Goal: Task Accomplishment & Management: Use online tool/utility

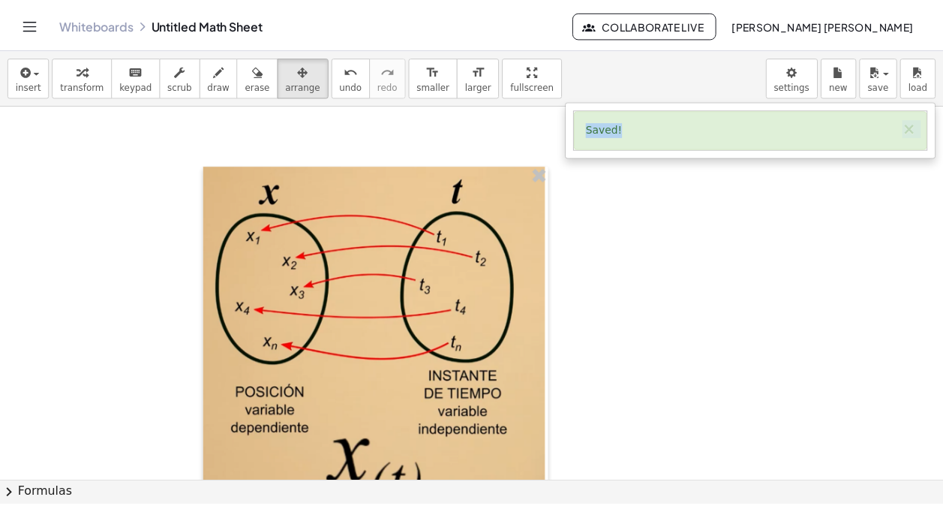
scroll to position [8567, 0]
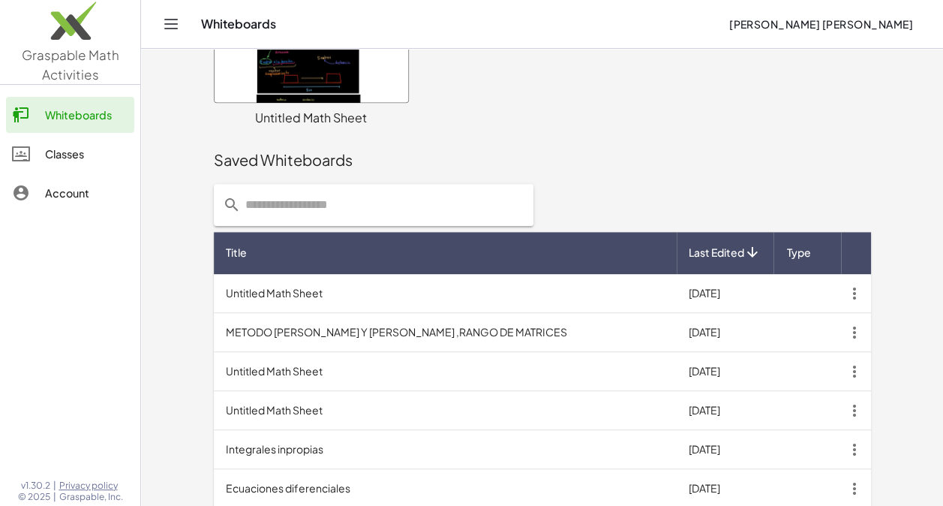
scroll to position [495, 0]
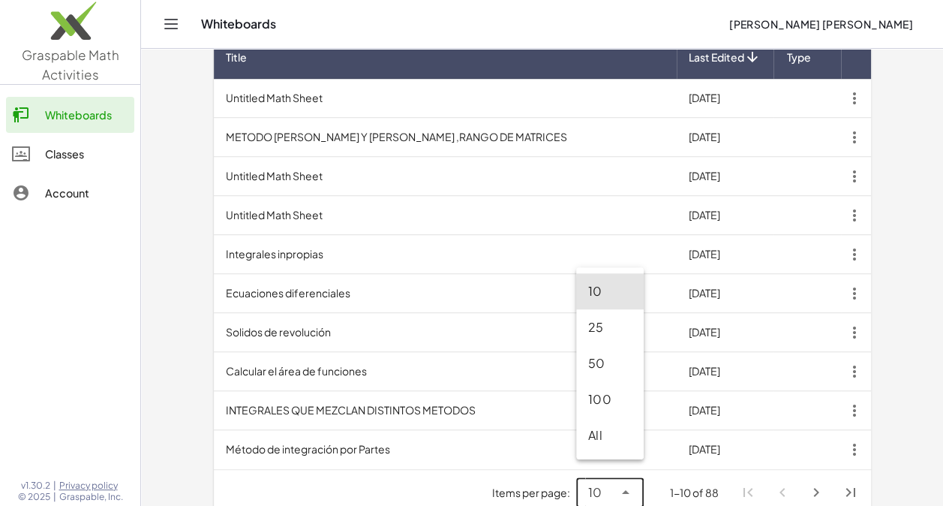
click at [629, 483] on icon at bounding box center [626, 492] width 18 height 18
click at [611, 428] on div "All" at bounding box center [610, 435] width 44 height 18
type input "**"
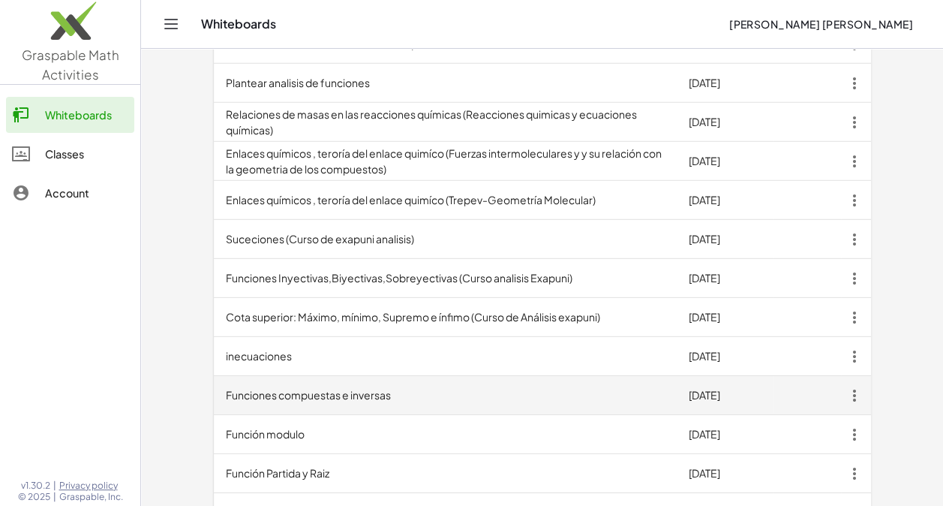
scroll to position [2220, 0]
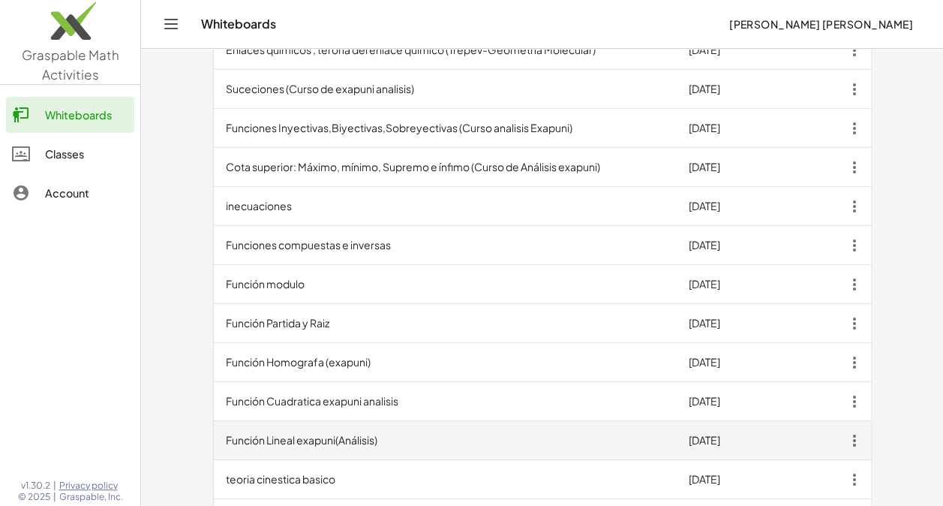
click at [347, 425] on td "Función Lineal exapuni(Análisis)" at bounding box center [445, 440] width 463 height 39
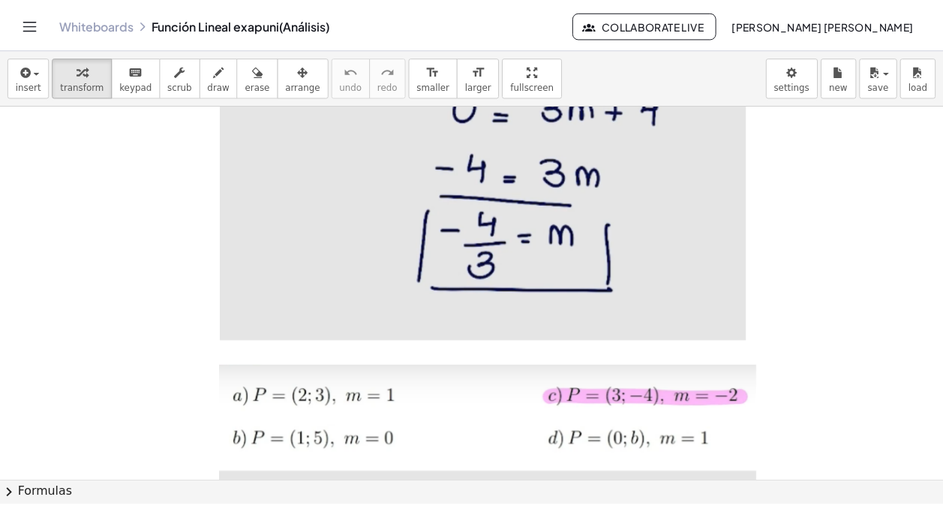
scroll to position [1650, 0]
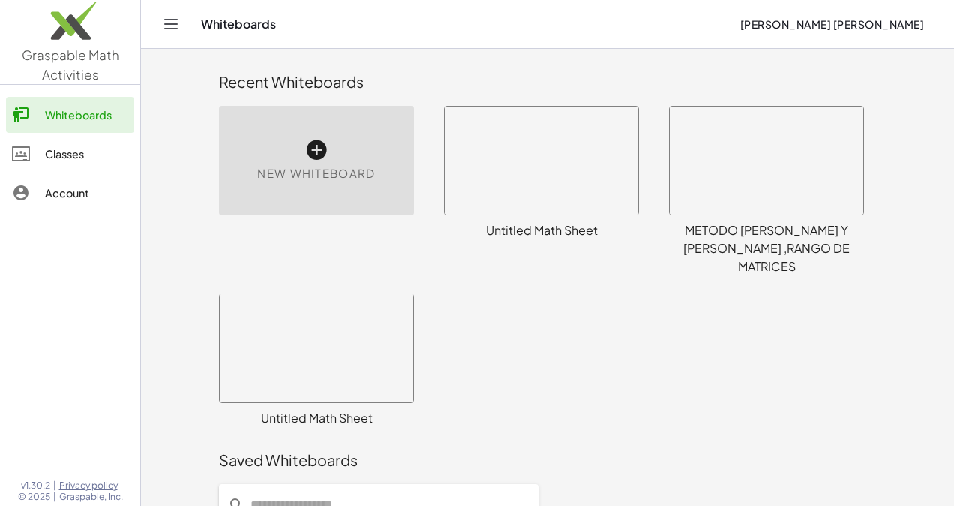
click at [630, 436] on div "Saved Whiteboards" at bounding box center [547, 460] width 657 height 48
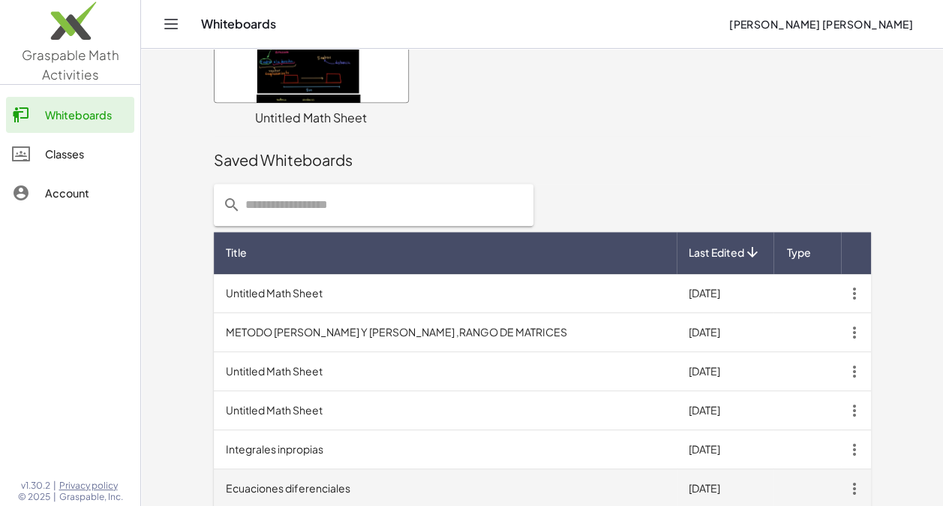
scroll to position [495, 0]
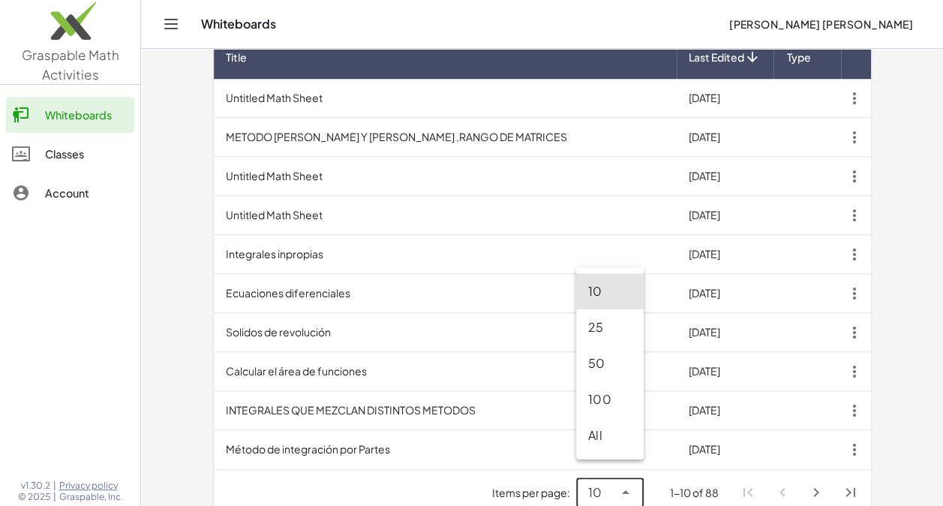
click at [631, 483] on icon at bounding box center [626, 492] width 18 height 18
click at [594, 432] on div "All" at bounding box center [610, 435] width 44 height 18
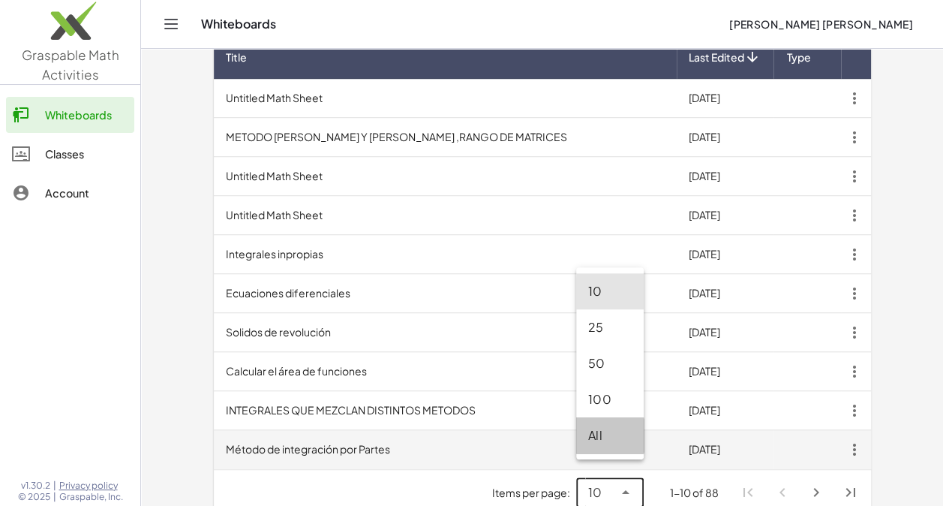
type input "**"
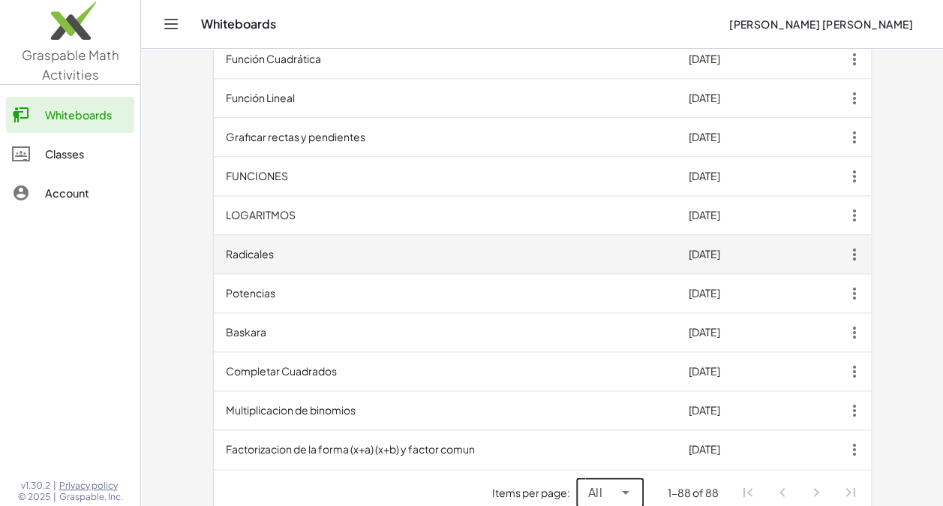
scroll to position [3462, 0]
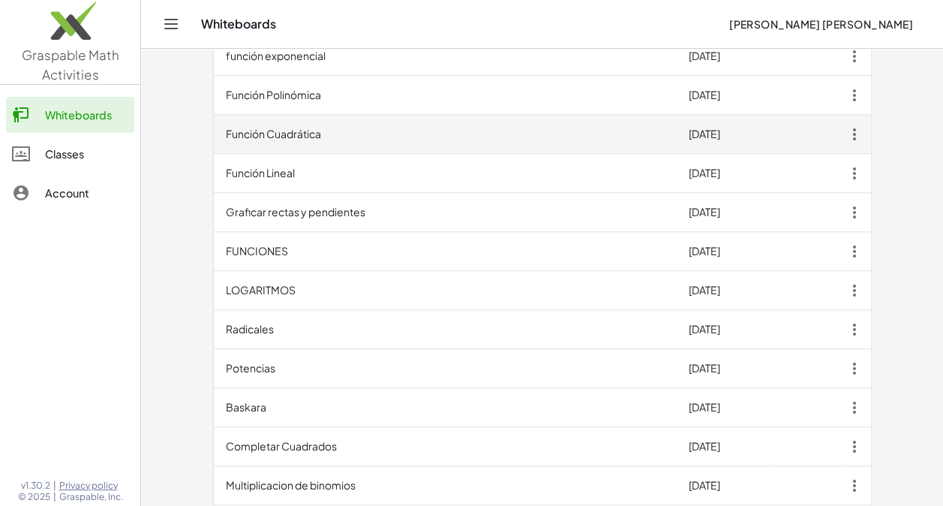
click at [320, 117] on td "Función Cuadrática" at bounding box center [445, 134] width 463 height 39
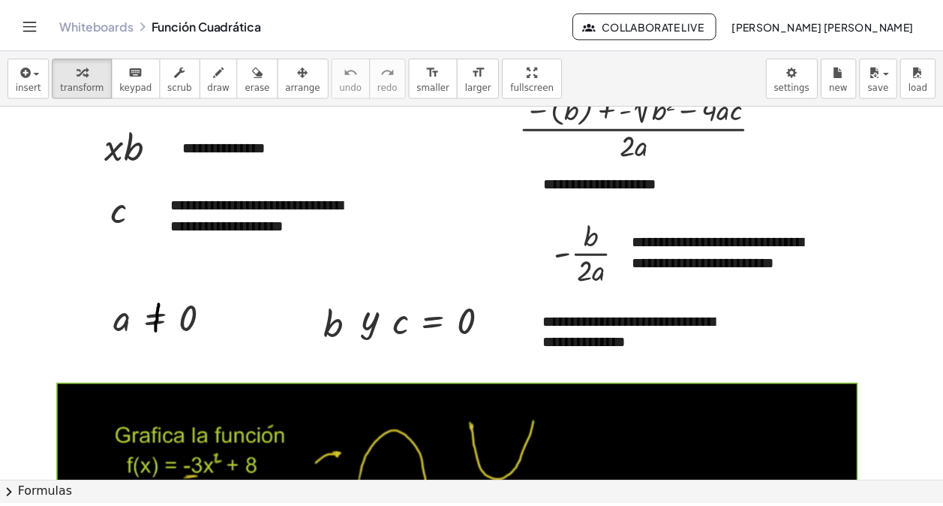
scroll to position [320, 0]
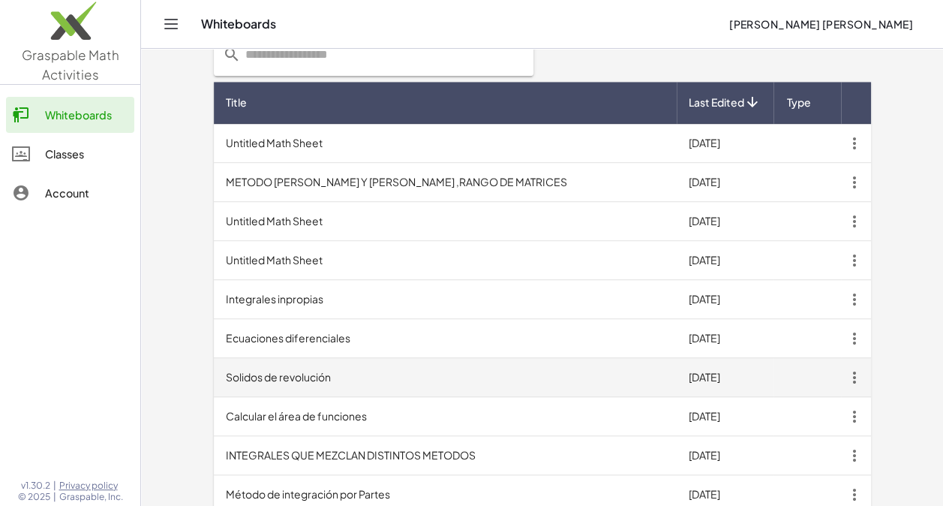
scroll to position [495, 0]
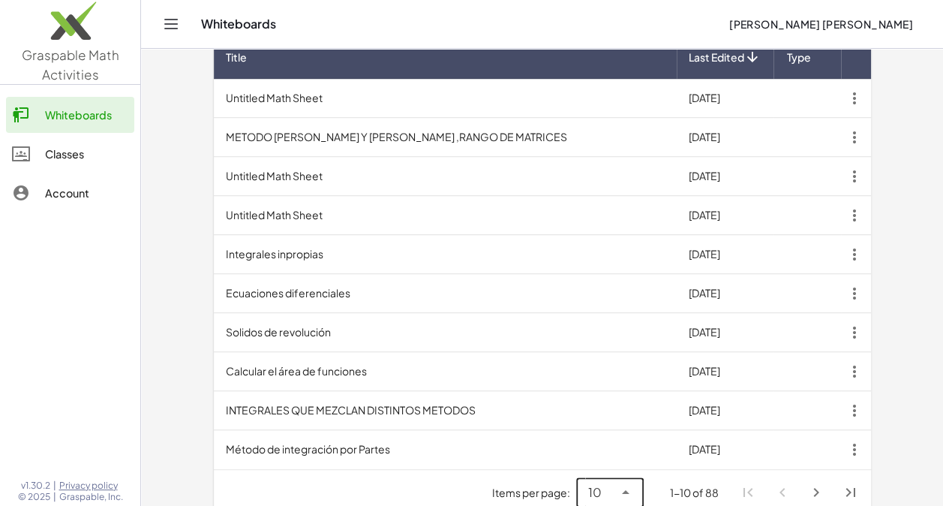
click at [623, 483] on icon at bounding box center [626, 492] width 18 height 18
click at [598, 429] on div "All" at bounding box center [610, 435] width 44 height 18
type input "**"
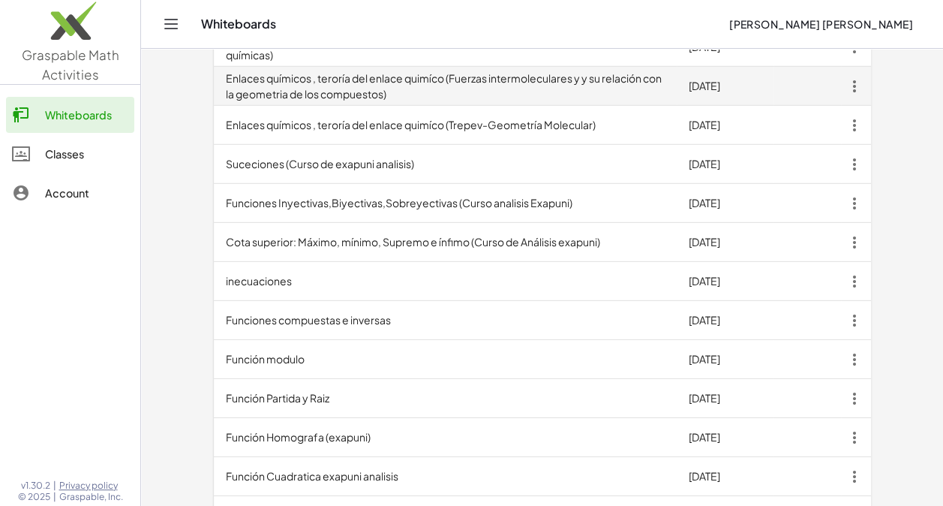
scroll to position [2520, 0]
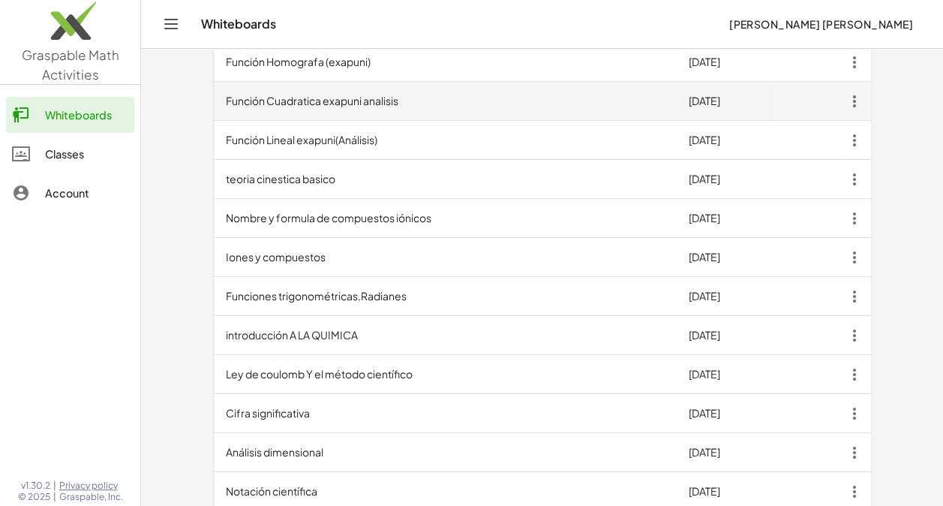
click at [284, 88] on td "Función Cuadratica exapuni analisis" at bounding box center [445, 101] width 463 height 39
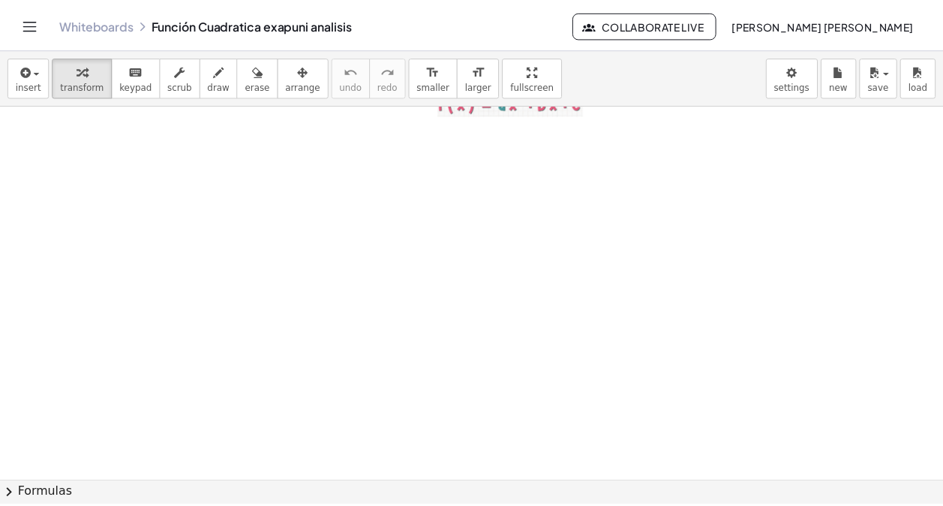
scroll to position [6130, 0]
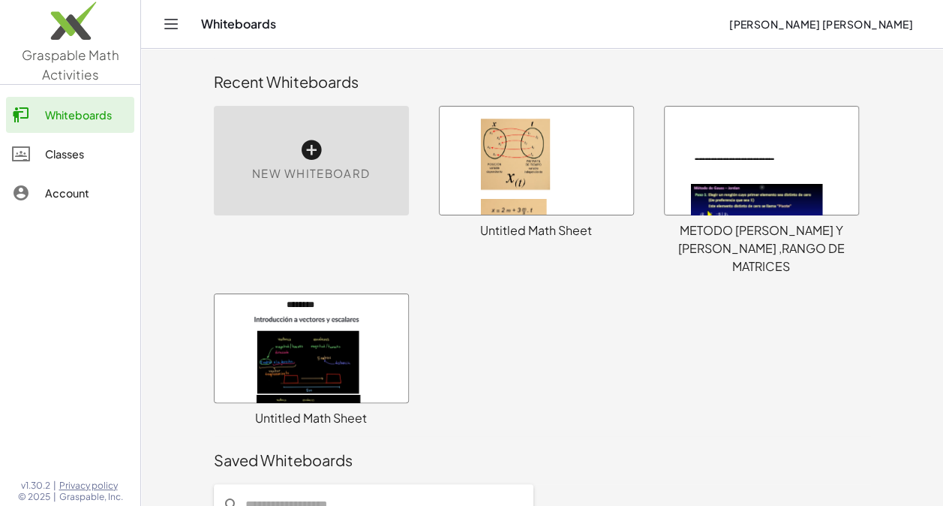
click at [527, 173] on div at bounding box center [537, 161] width 194 height 108
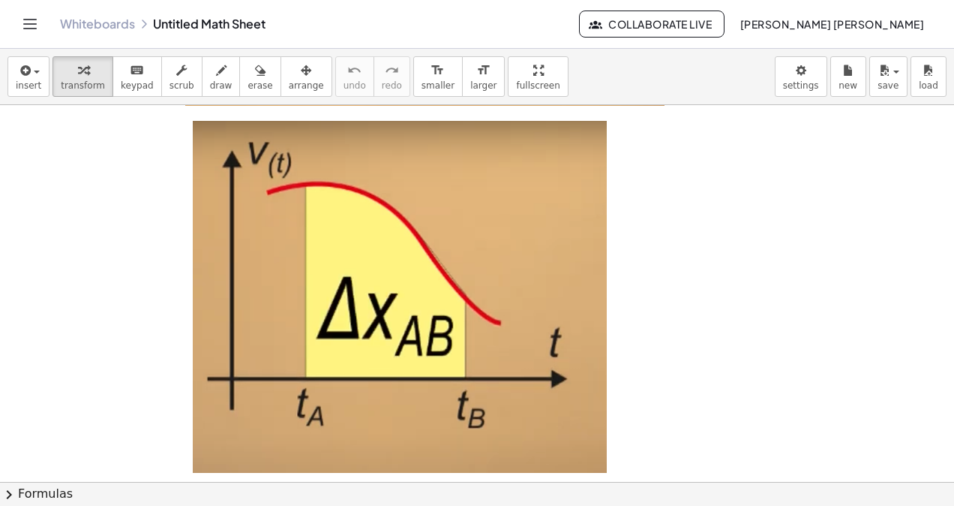
scroll to position [9061, 0]
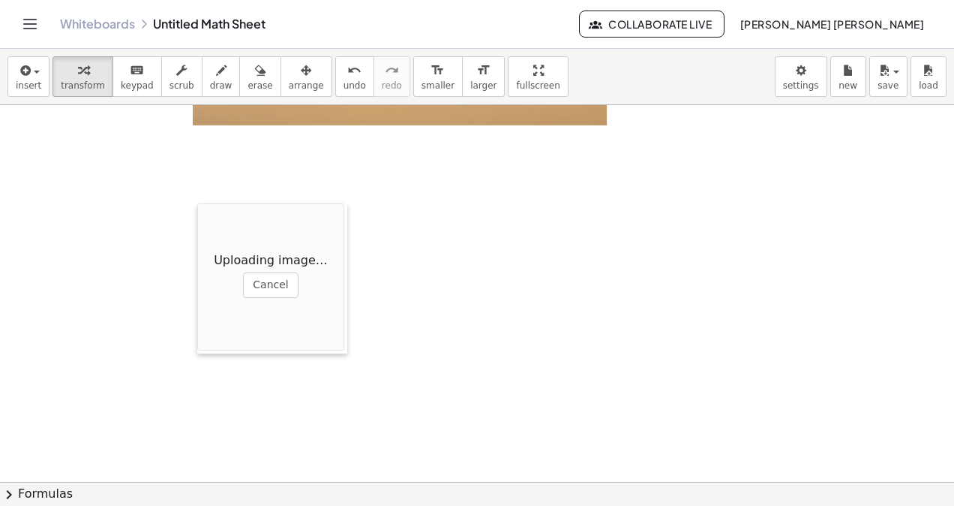
drag, startPoint x: 417, startPoint y: 262, endPoint x: 185, endPoint y: 191, distance: 243.0
click at [197, 203] on div at bounding box center [204, 278] width 15 height 150
drag, startPoint x: 269, startPoint y: 77, endPoint x: 269, endPoint y: 98, distance: 20.3
click at [281, 81] on button "arrange" at bounding box center [307, 76] width 52 height 41
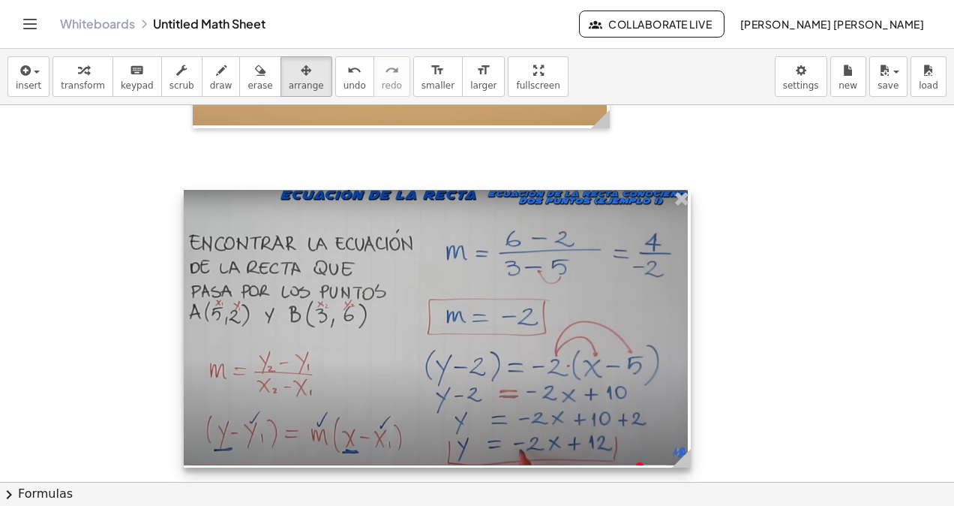
drag, startPoint x: 361, startPoint y: 264, endPoint x: 679, endPoint y: 298, distance: 319.8
click at [683, 291] on div at bounding box center [437, 329] width 507 height 278
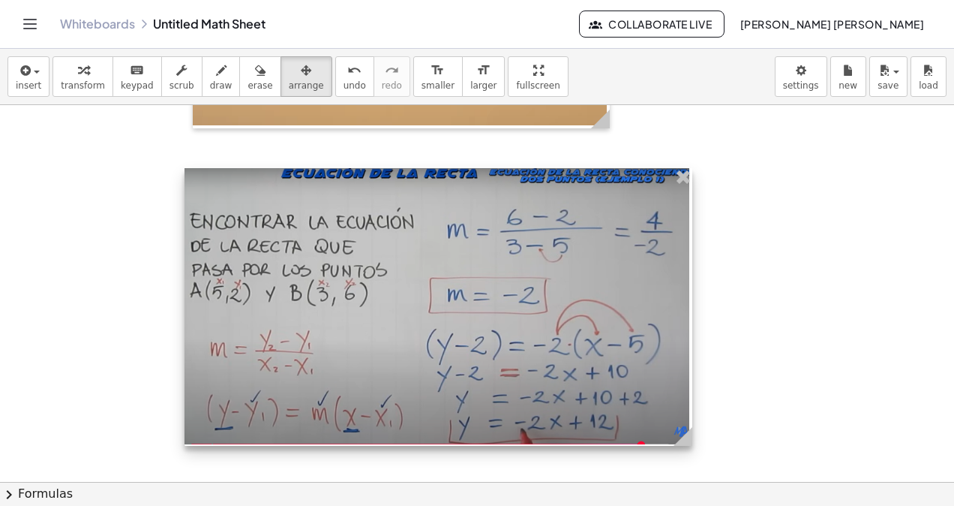
drag, startPoint x: 581, startPoint y: 357, endPoint x: 582, endPoint y: 339, distance: 18.1
click at [582, 339] on div at bounding box center [439, 307] width 508 height 278
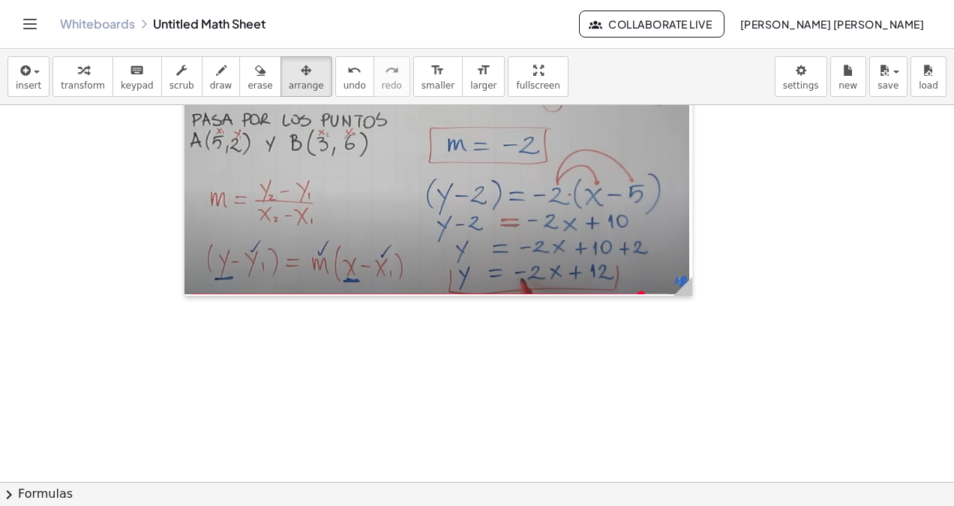
scroll to position [9286, 0]
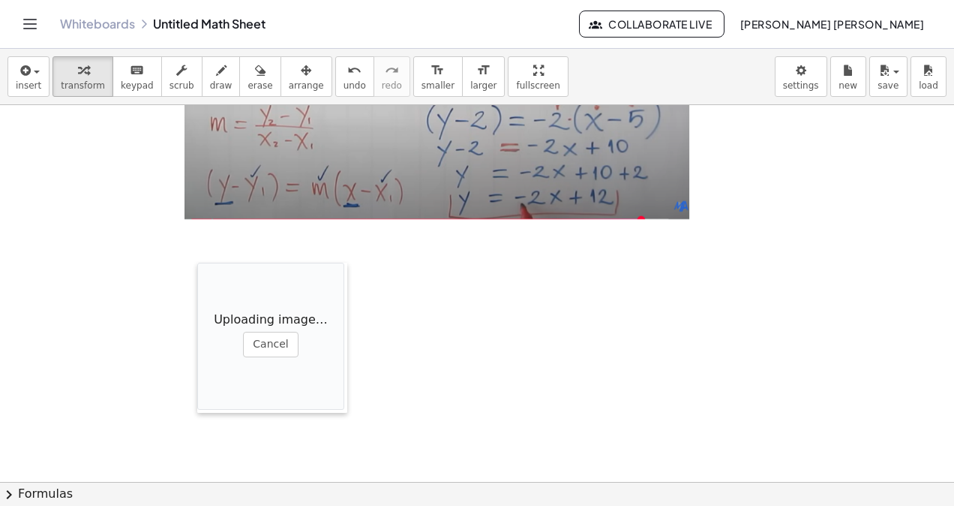
drag, startPoint x: 410, startPoint y: 351, endPoint x: 192, endPoint y: 260, distance: 235.7
click at [197, 263] on div at bounding box center [204, 338] width 15 height 150
drag, startPoint x: 275, startPoint y: 72, endPoint x: 273, endPoint y: 83, distance: 10.6
click at [301, 77] on icon "button" at bounding box center [306, 71] width 11 height 18
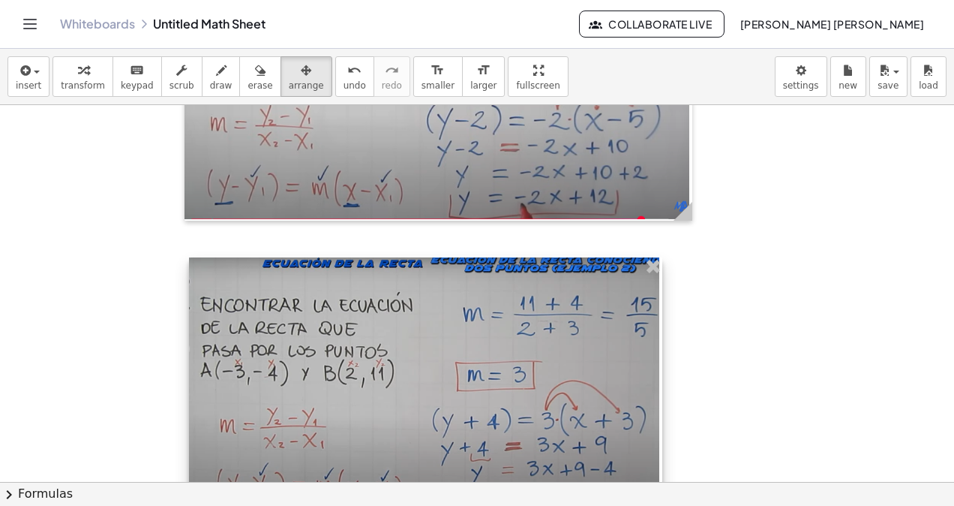
drag, startPoint x: 335, startPoint y: 324, endPoint x: 609, endPoint y: 401, distance: 285.0
click at [661, 369] on div at bounding box center [425, 384] width 473 height 254
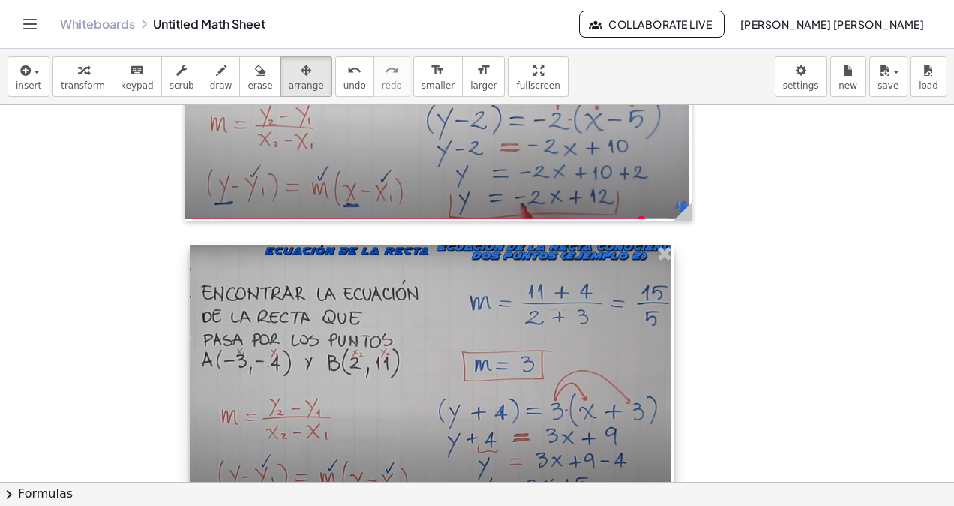
click at [573, 390] on div at bounding box center [432, 375] width 484 height 260
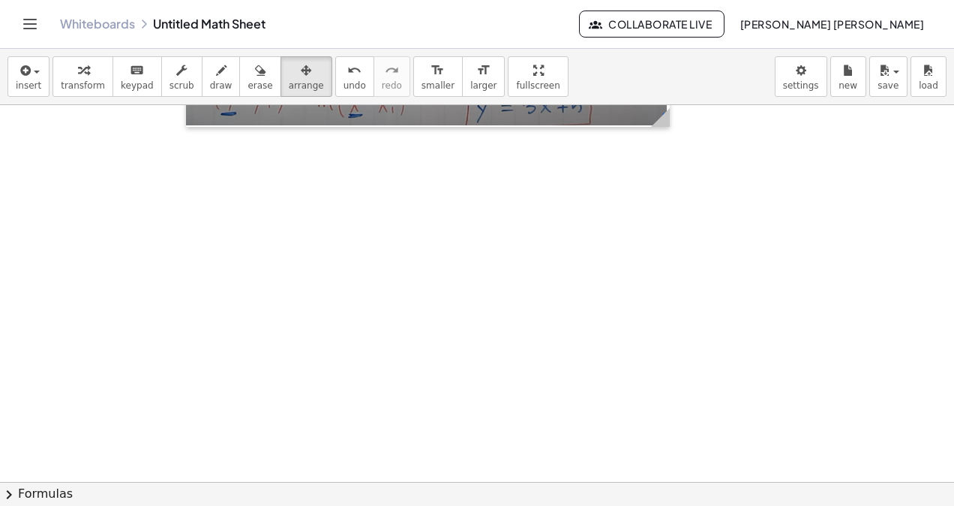
scroll to position [9586, 0]
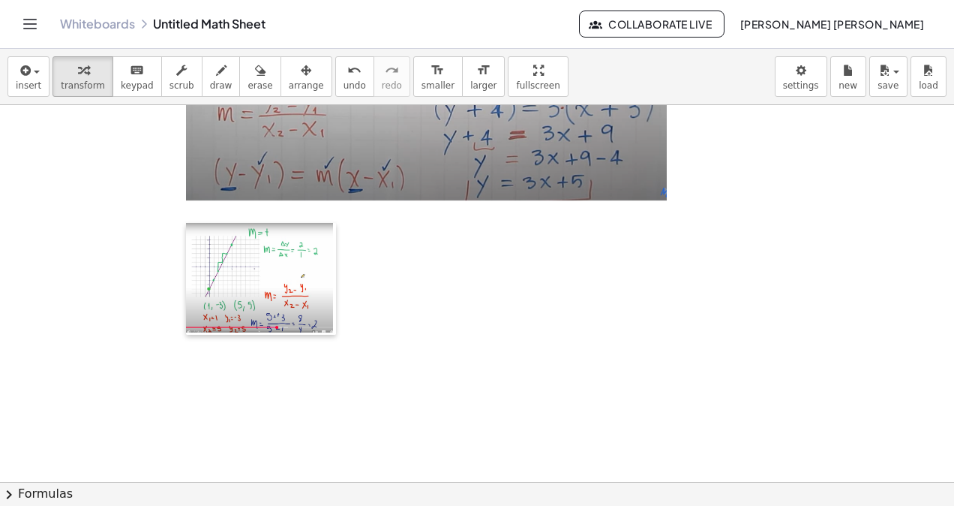
drag, startPoint x: 440, startPoint y: 338, endPoint x: 197, endPoint y: 227, distance: 267.5
click at [194, 230] on div at bounding box center [193, 279] width 15 height 112
click at [289, 89] on span "arrange" at bounding box center [306, 85] width 35 height 11
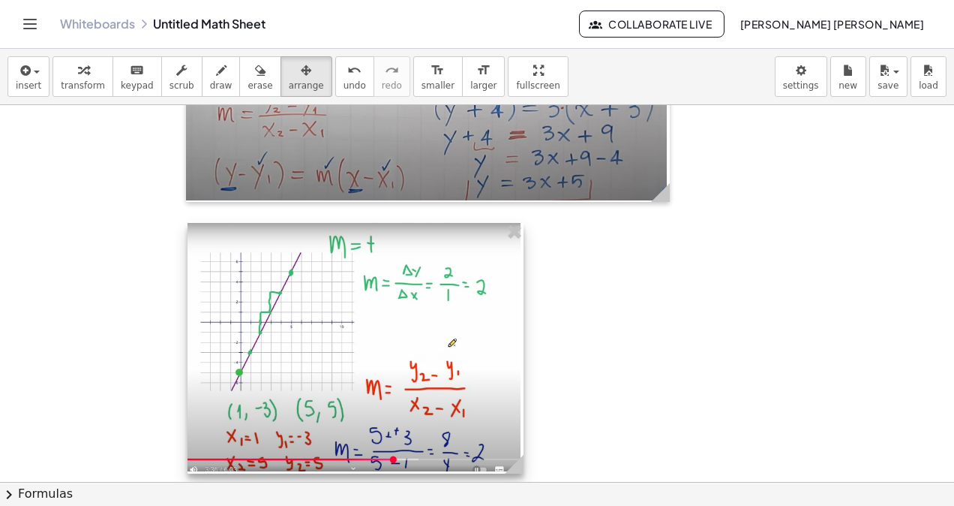
drag, startPoint x: 341, startPoint y: 326, endPoint x: 547, endPoint y: 368, distance: 210.7
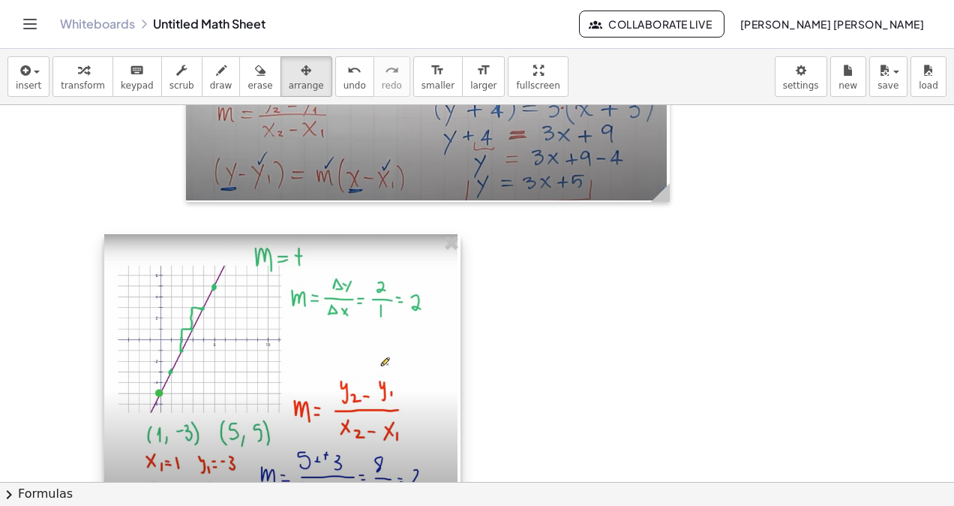
drag, startPoint x: 504, startPoint y: 369, endPoint x: 423, endPoint y: 380, distance: 81.7
click at [423, 380] on div at bounding box center [282, 367] width 356 height 266
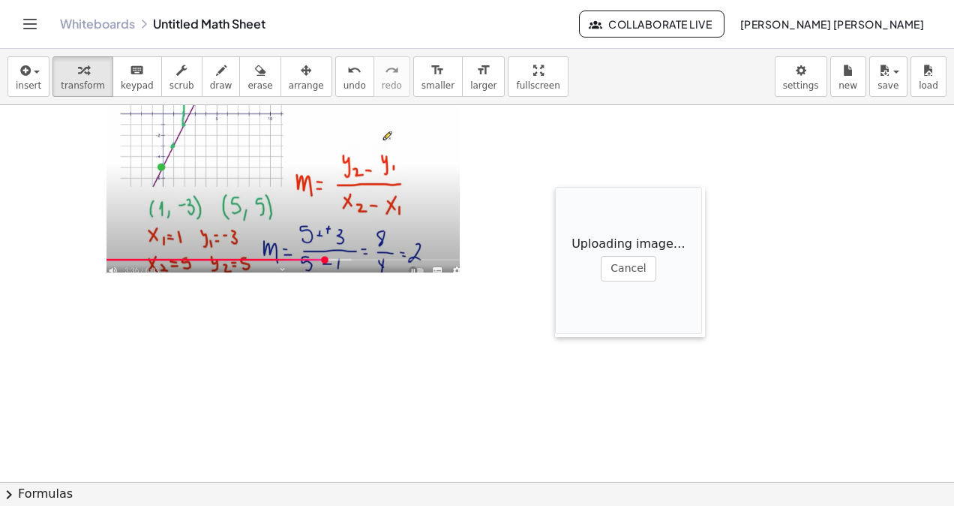
scroll to position [9661, 0]
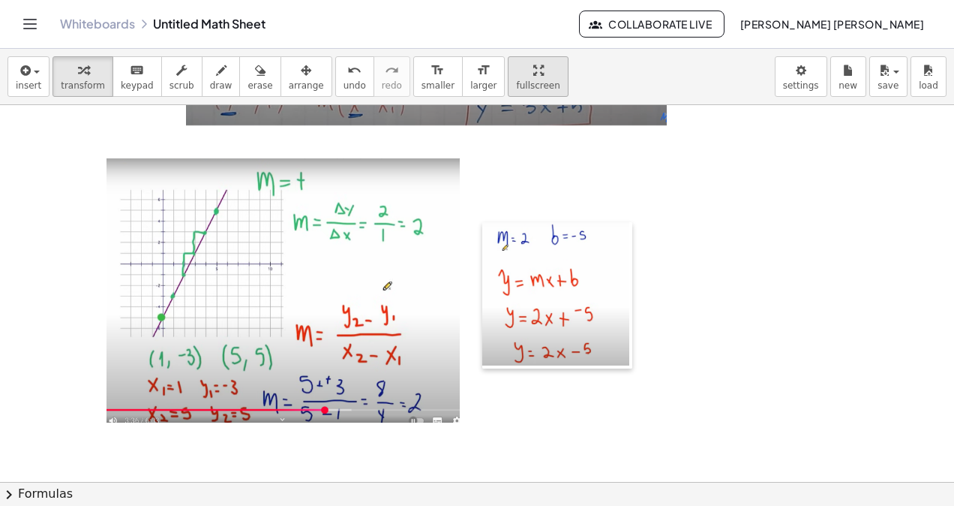
drag, startPoint x: 557, startPoint y: 200, endPoint x: 483, endPoint y: 75, distance: 145.2
click at [483, 75] on div "insert select one: Math Expression Function Text Youtube Video Graphing Geometr…" at bounding box center [477, 277] width 954 height 457
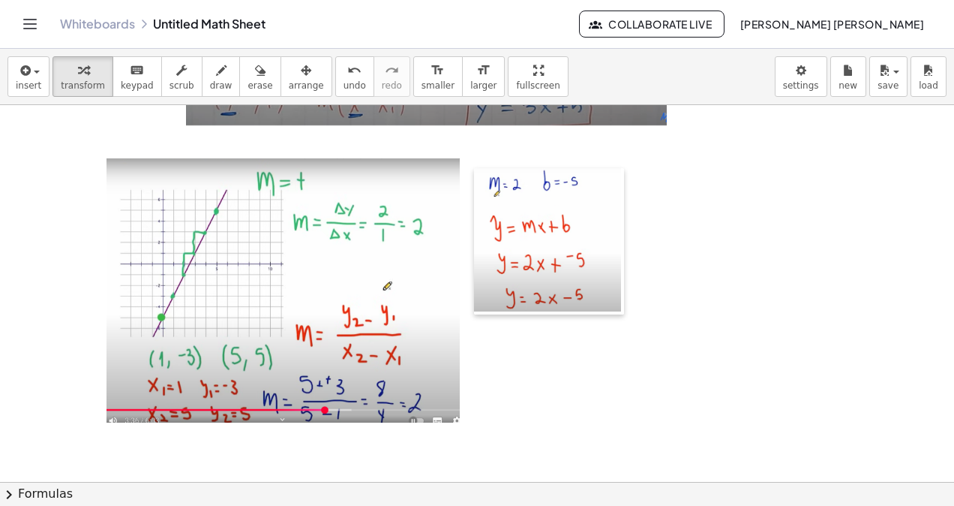
drag, startPoint x: 491, startPoint y: 228, endPoint x: 483, endPoint y: 174, distance: 54.6
click at [483, 174] on div at bounding box center [481, 241] width 15 height 146
drag, startPoint x: 273, startPoint y: 86, endPoint x: 440, endPoint y: 144, distance: 177.2
click at [289, 87] on span "arrange" at bounding box center [306, 85] width 35 height 11
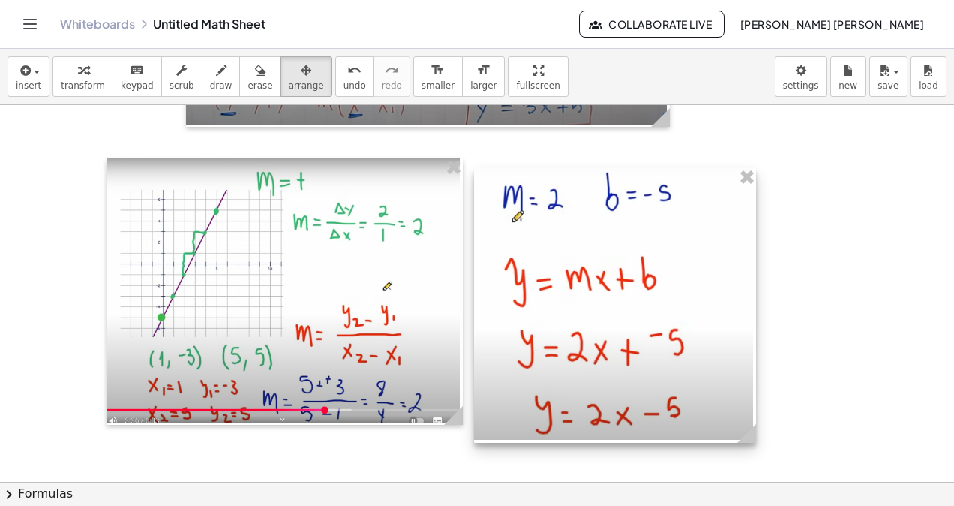
drag, startPoint x: 632, startPoint y: 314, endPoint x: 759, endPoint y: 445, distance: 181.9
click at [761, 444] on circle at bounding box center [750, 436] width 26 height 26
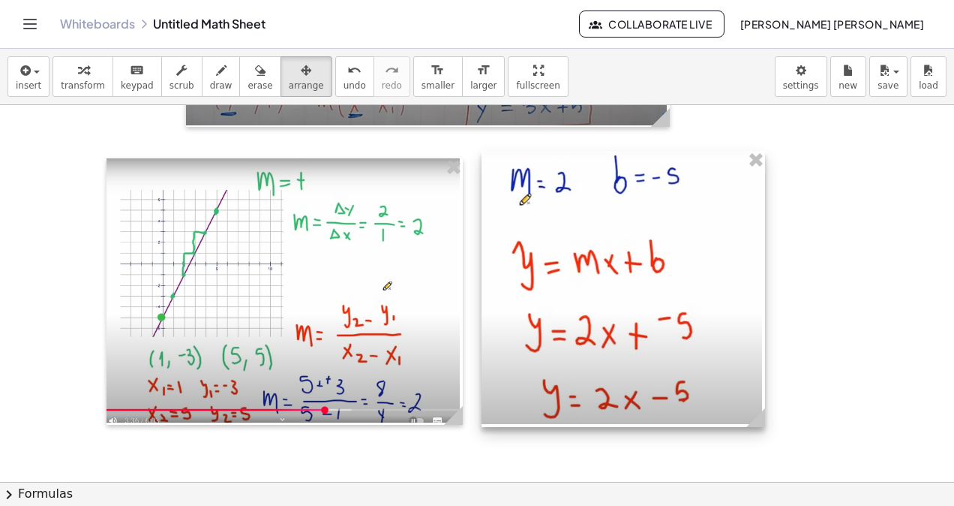
drag, startPoint x: 615, startPoint y: 372, endPoint x: 622, endPoint y: 356, distance: 17.8
click at [622, 356] on div at bounding box center [624, 289] width 284 height 276
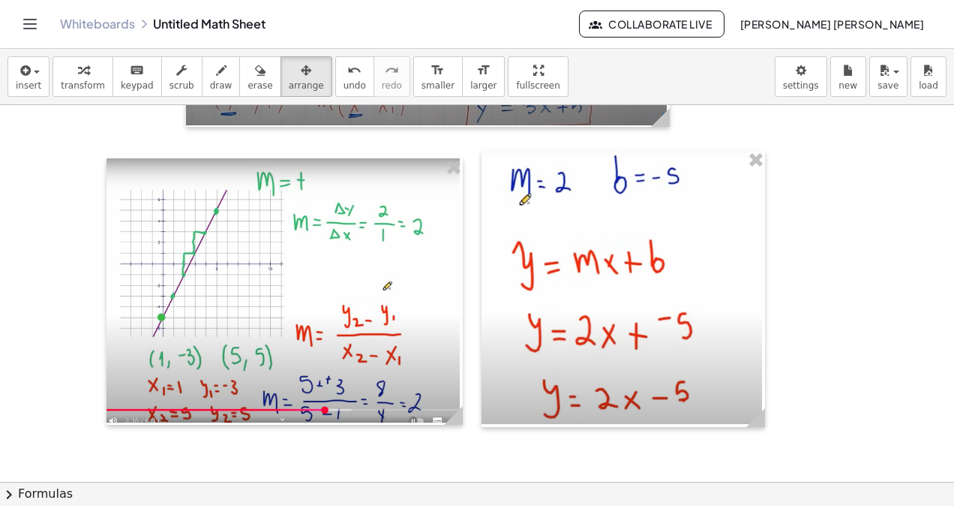
scroll to position [9811, 0]
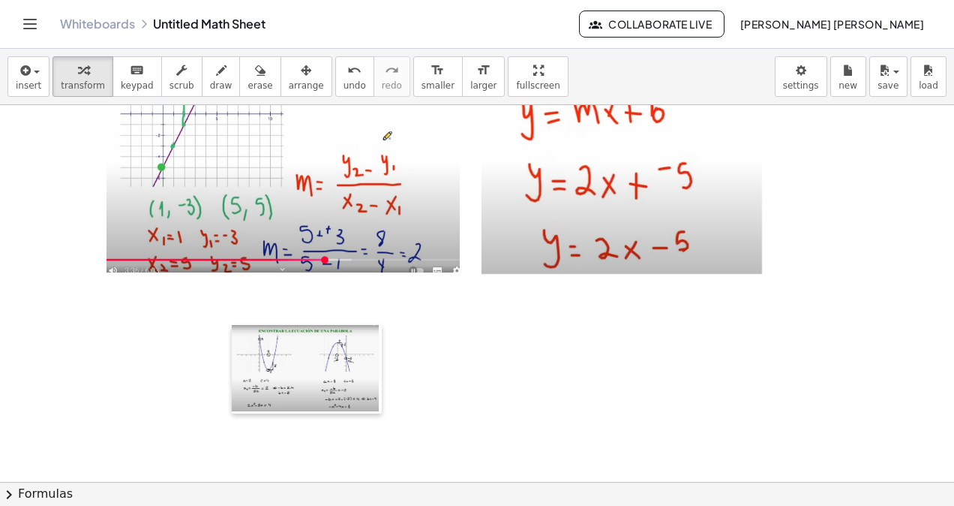
drag, startPoint x: 452, startPoint y: 380, endPoint x: 236, endPoint y: 159, distance: 308.7
click at [236, 329] on div at bounding box center [239, 369] width 15 height 89
click at [289, 83] on span "arrange" at bounding box center [306, 85] width 35 height 11
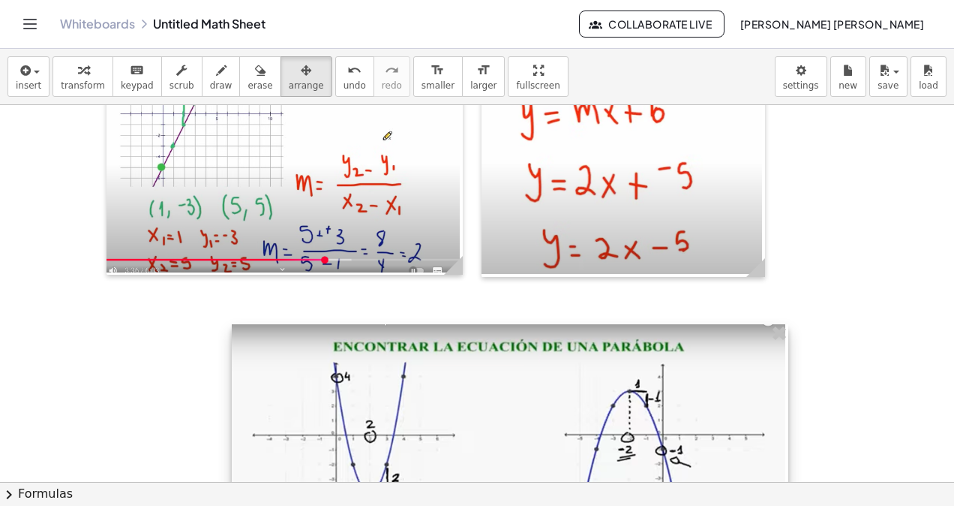
drag, startPoint x: 383, startPoint y: 407, endPoint x: 783, endPoint y: 495, distance: 410.2
click at [785, 495] on div "insert select one: Math Expression Function Text Youtube Video Graphing Geometr…" at bounding box center [477, 277] width 954 height 457
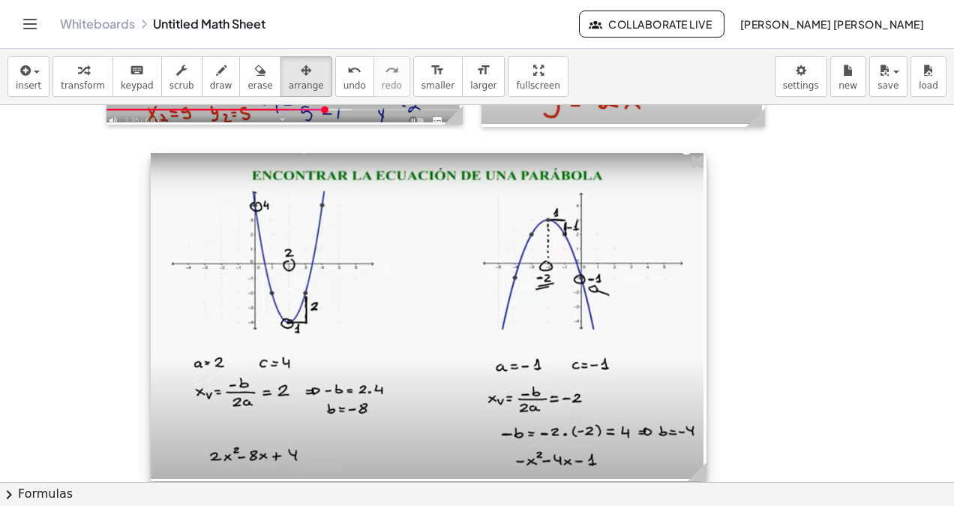
scroll to position [9983, 0]
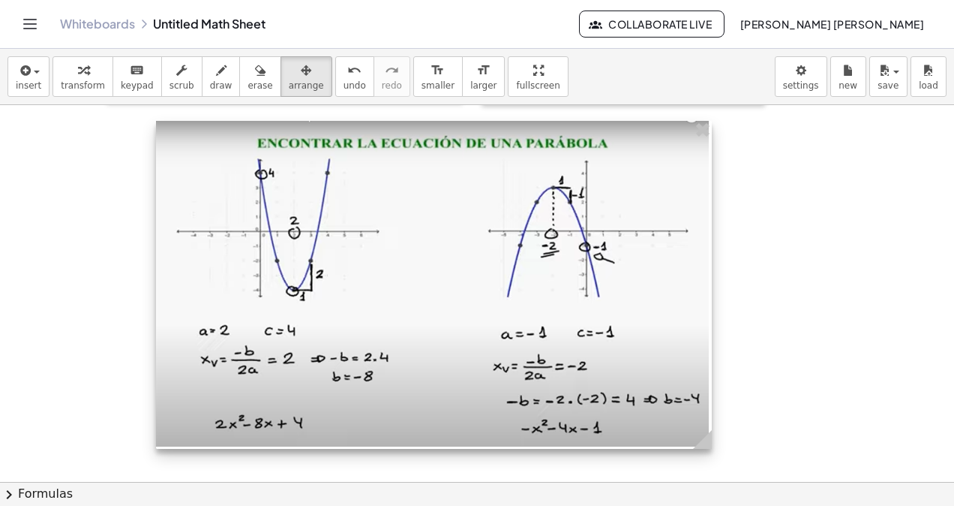
drag, startPoint x: 695, startPoint y: 451, endPoint x: 622, endPoint y: 422, distance: 79.1
click at [621, 422] on div at bounding box center [434, 285] width 556 height 328
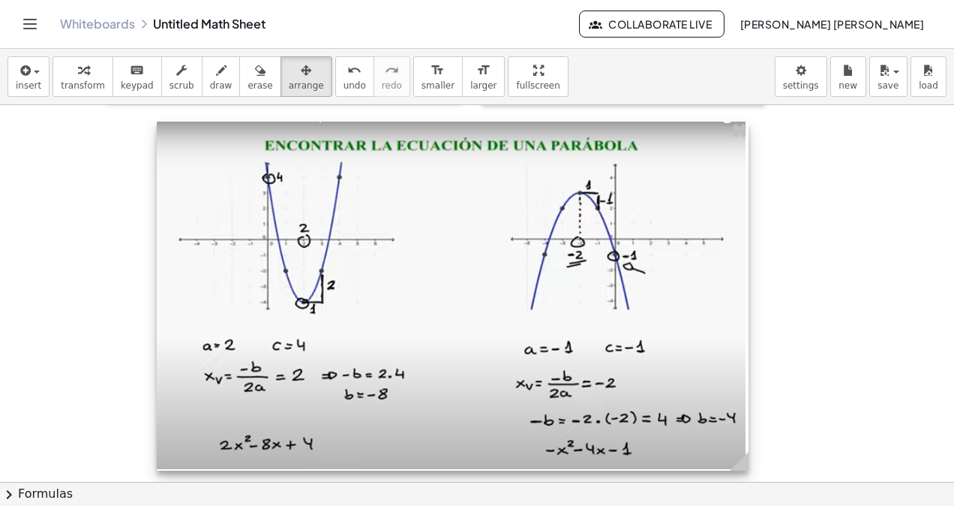
drag, startPoint x: 710, startPoint y: 443, endPoint x: 746, endPoint y: 452, distance: 37.1
click at [746, 452] on icon at bounding box center [739, 461] width 19 height 19
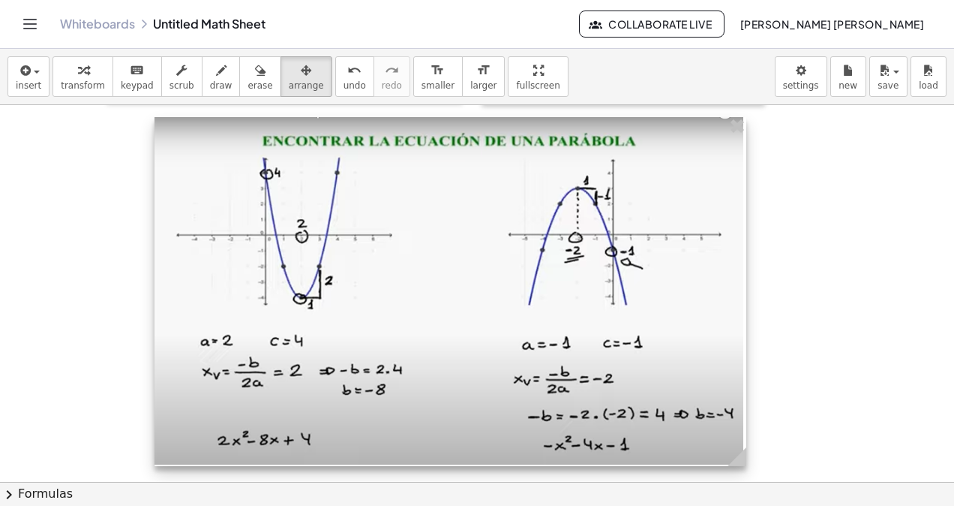
click at [671, 404] on div at bounding box center [451, 291] width 592 height 349
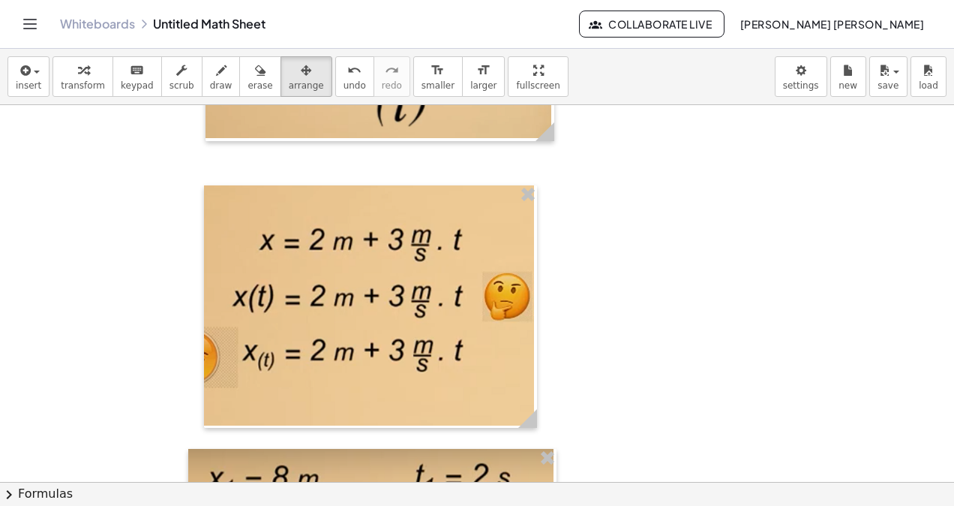
scroll to position [0, 0]
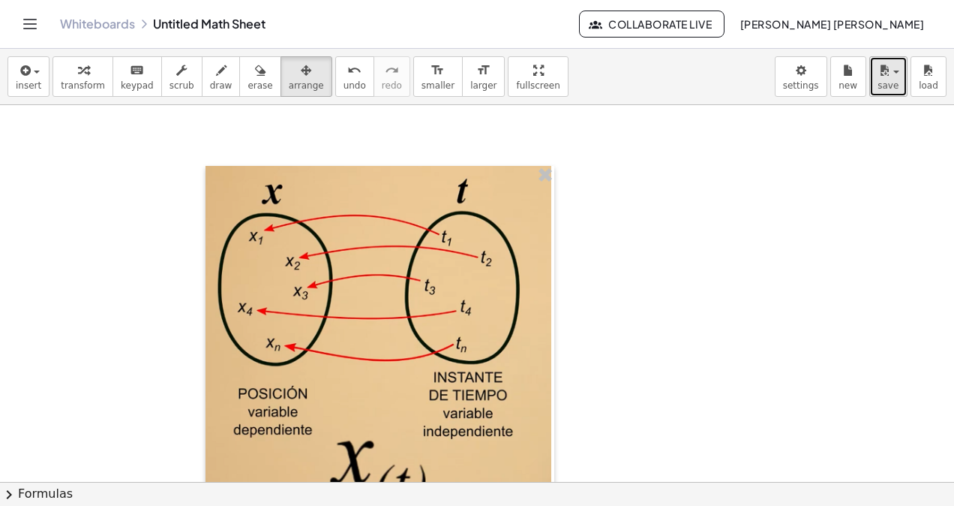
click at [896, 73] on span "button" at bounding box center [896, 72] width 6 height 3
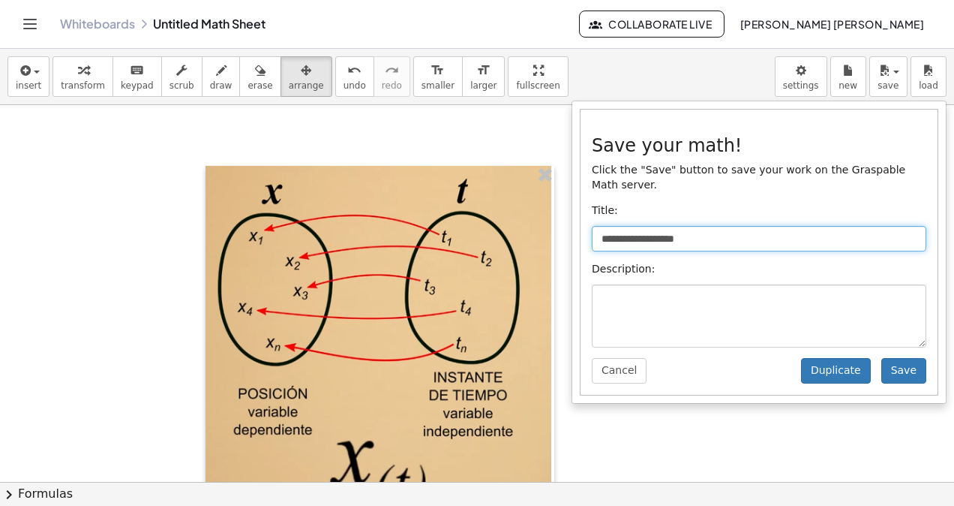
drag, startPoint x: 756, startPoint y: 231, endPoint x: 592, endPoint y: 227, distance: 164.3
click at [592, 226] on input "**********" at bounding box center [759, 239] width 335 height 26
type input "**********"
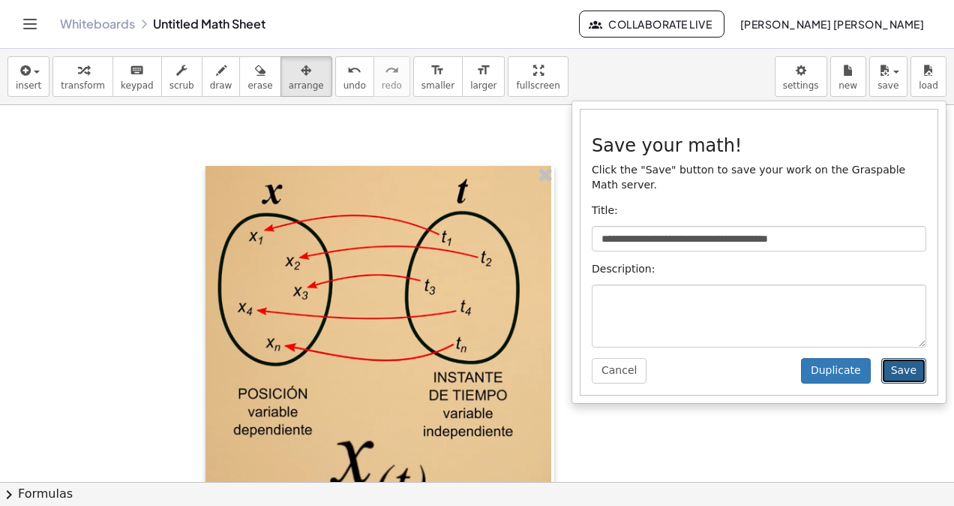
click at [912, 358] on button "Save" at bounding box center [903, 371] width 45 height 26
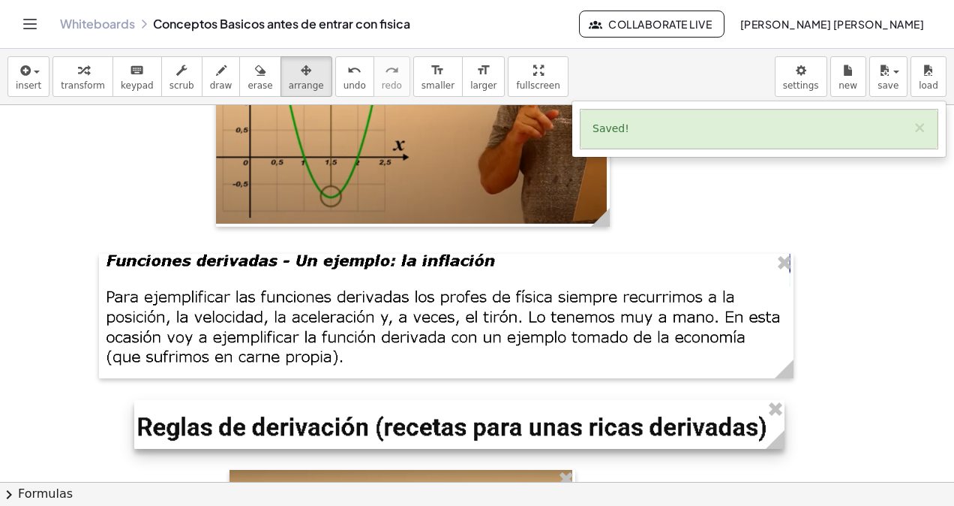
scroll to position [3975, 0]
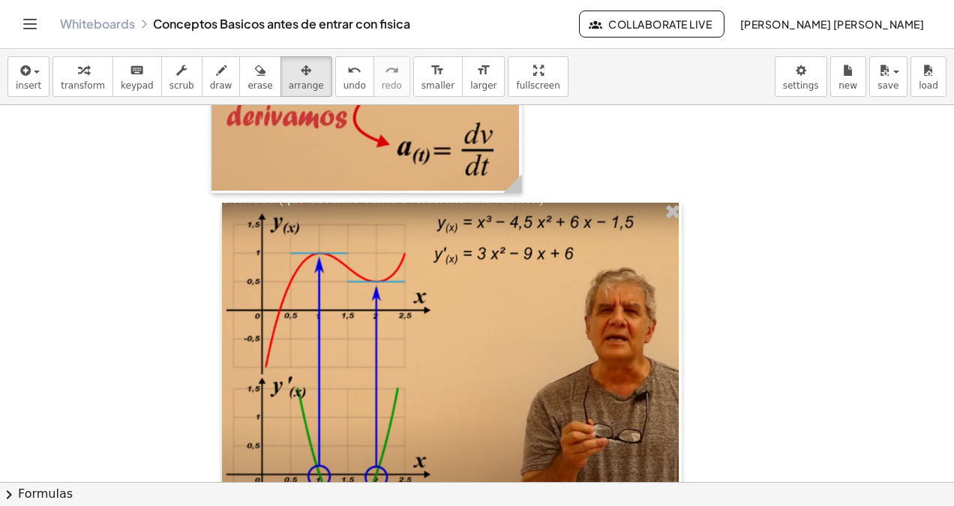
scroll to position [3440, 0]
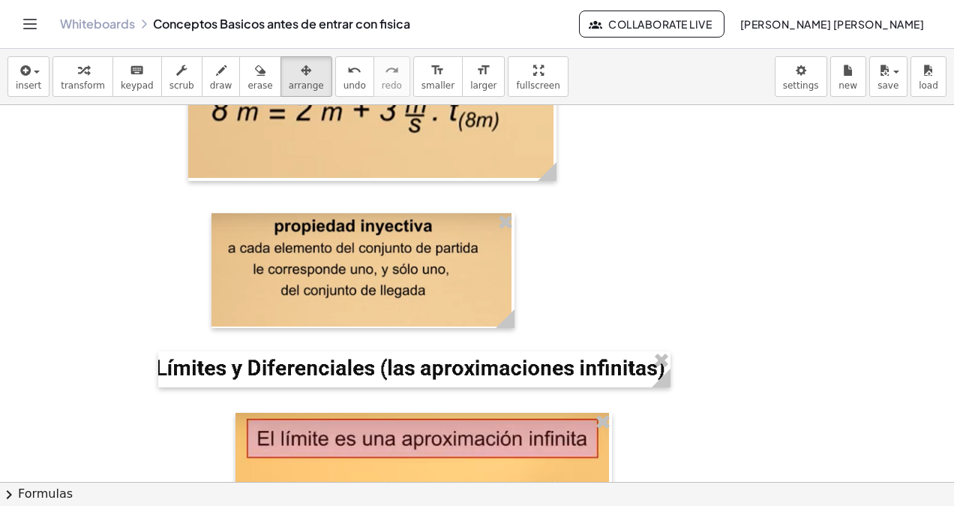
scroll to position [740, 0]
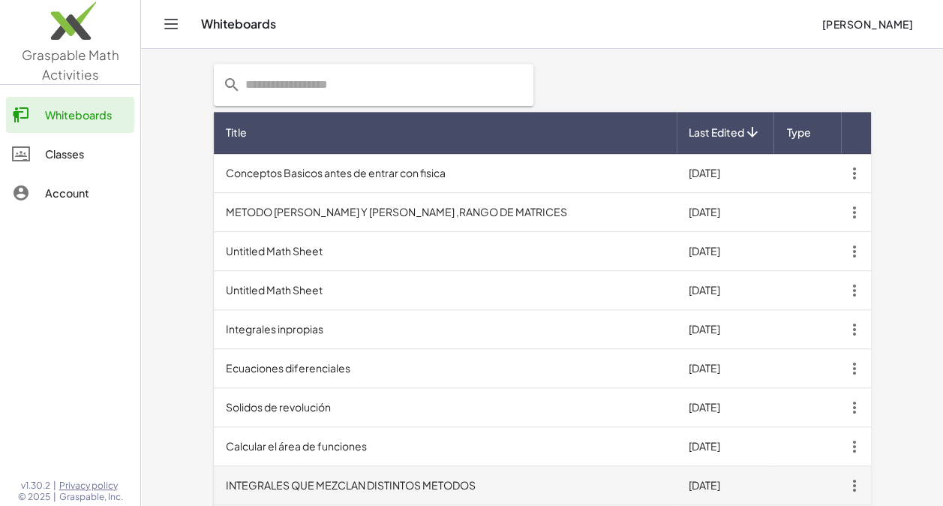
scroll to position [495, 0]
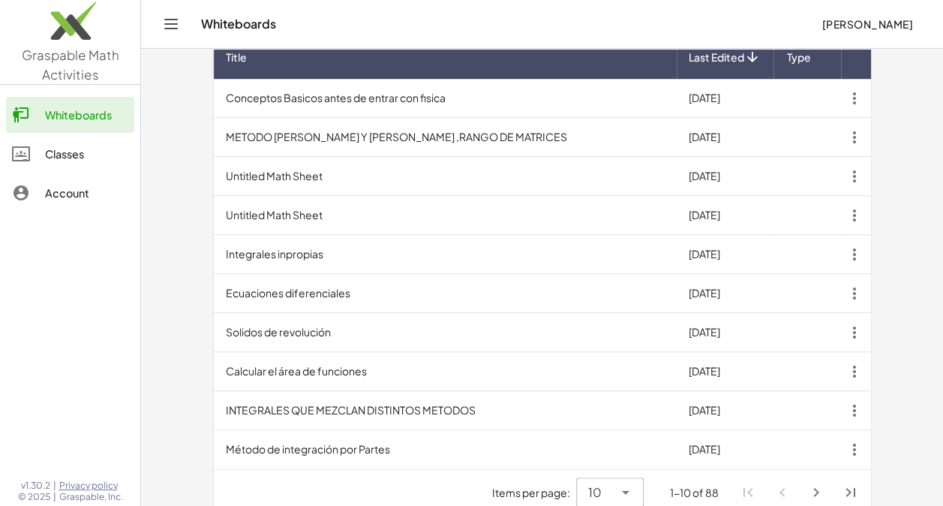
click at [626, 483] on icon at bounding box center [626, 492] width 18 height 18
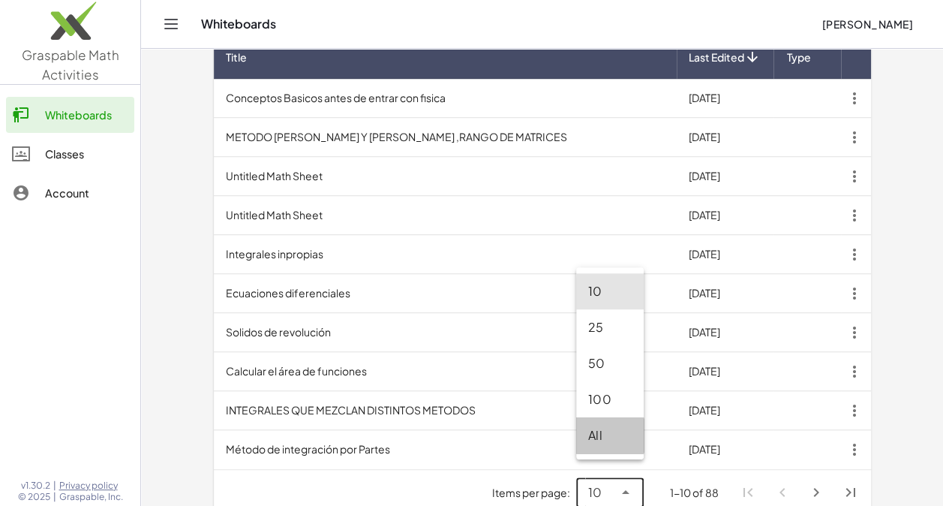
click at [613, 437] on div "All" at bounding box center [610, 435] width 44 height 18
type input "**"
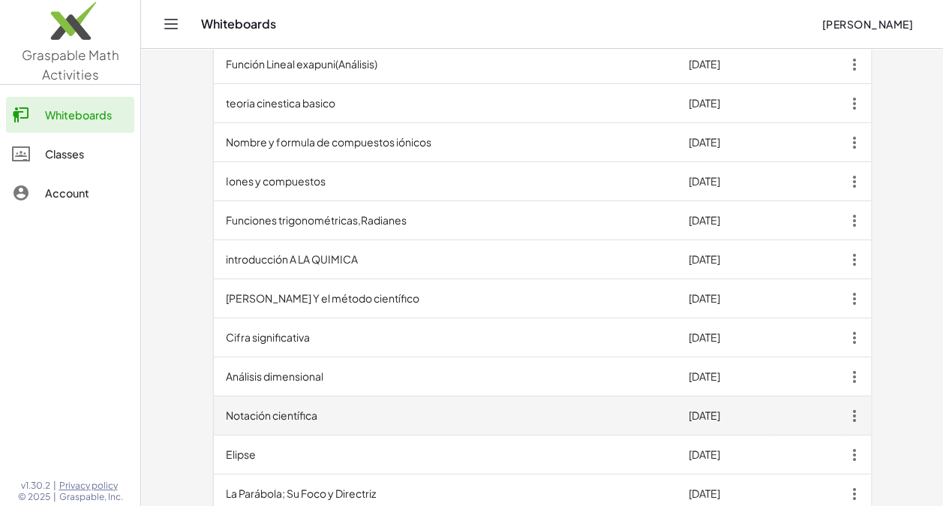
scroll to position [2521, 0]
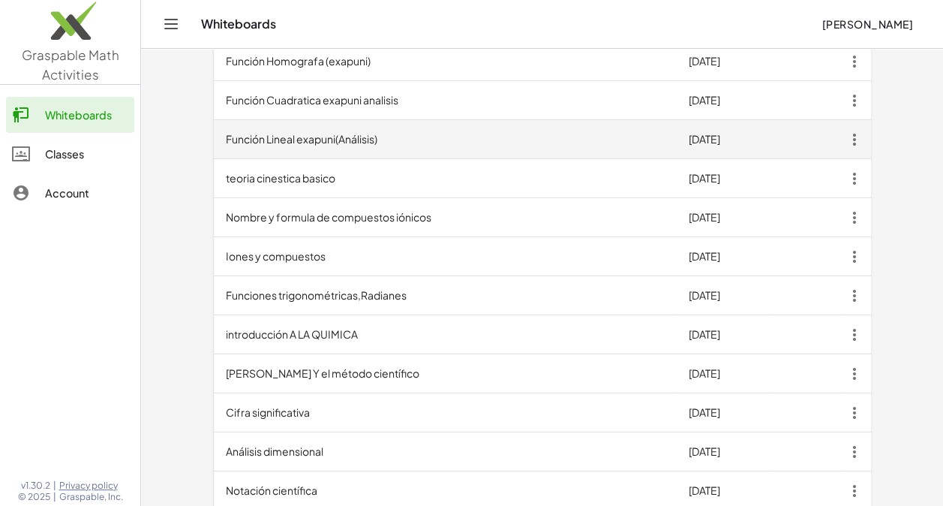
click at [326, 131] on td "Función Lineal exapuni(Análisis)" at bounding box center [445, 139] width 463 height 39
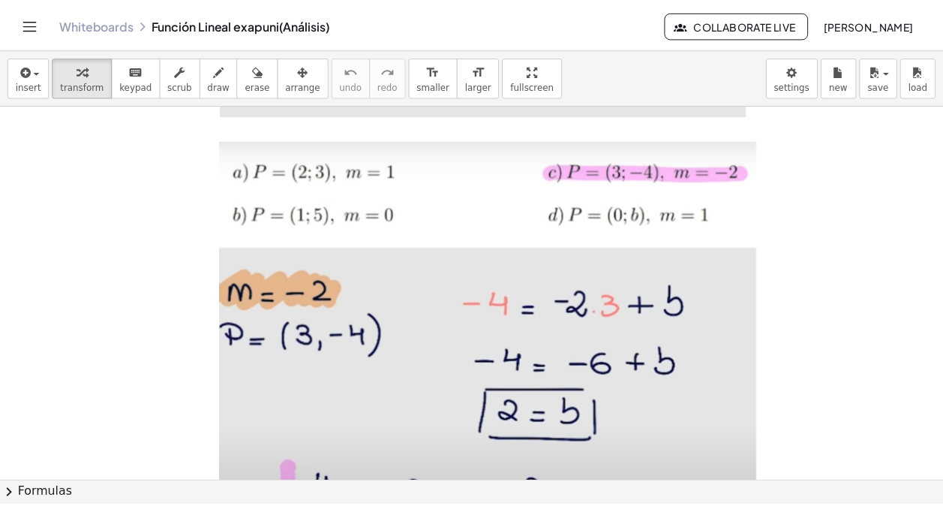
scroll to position [1950, 0]
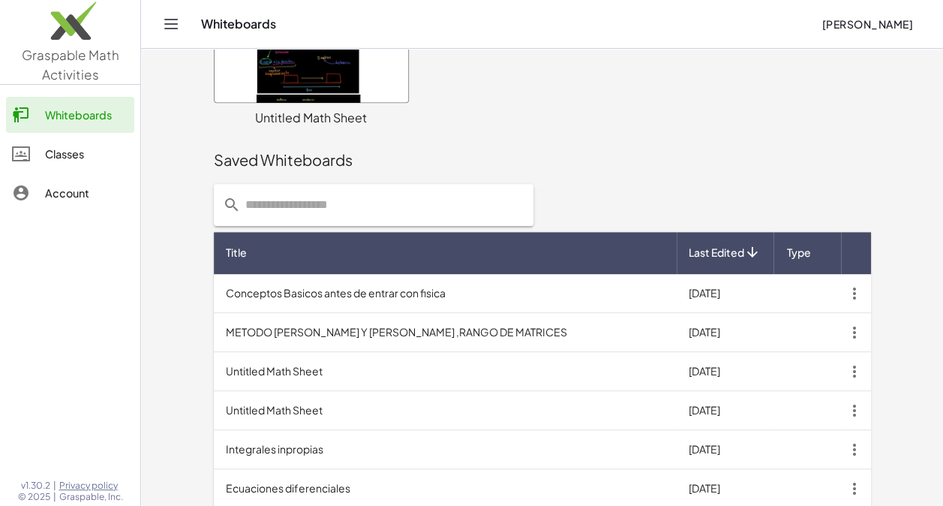
scroll to position [495, 0]
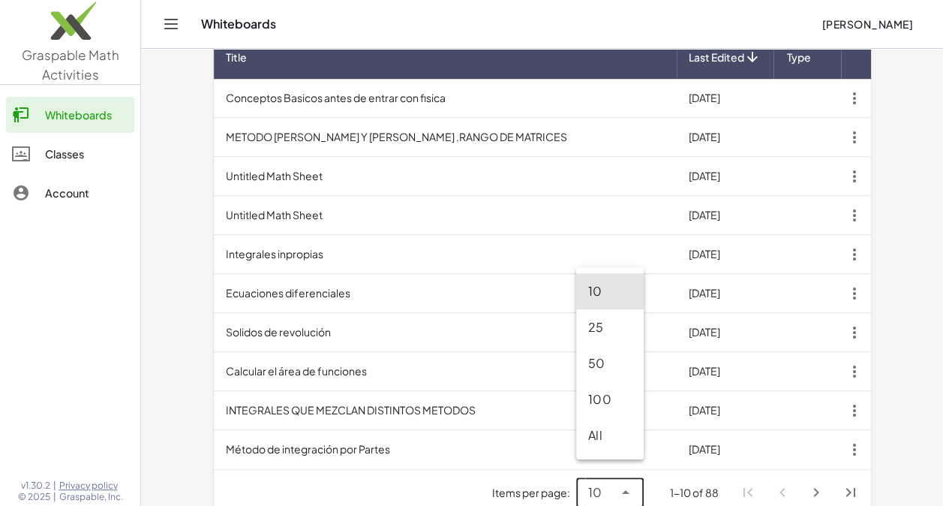
click at [633, 483] on icon at bounding box center [626, 492] width 18 height 18
click at [606, 430] on div "All" at bounding box center [610, 435] width 44 height 18
type input "**"
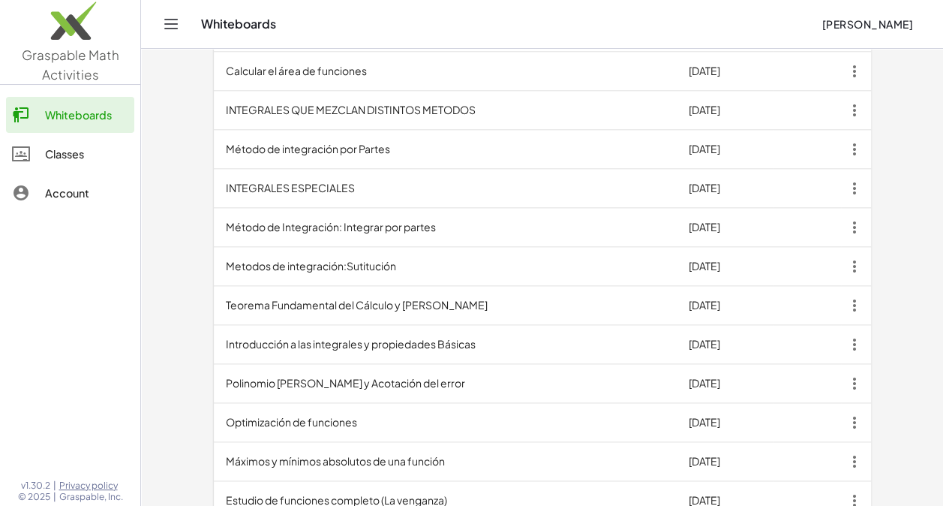
scroll to position [1170, 0]
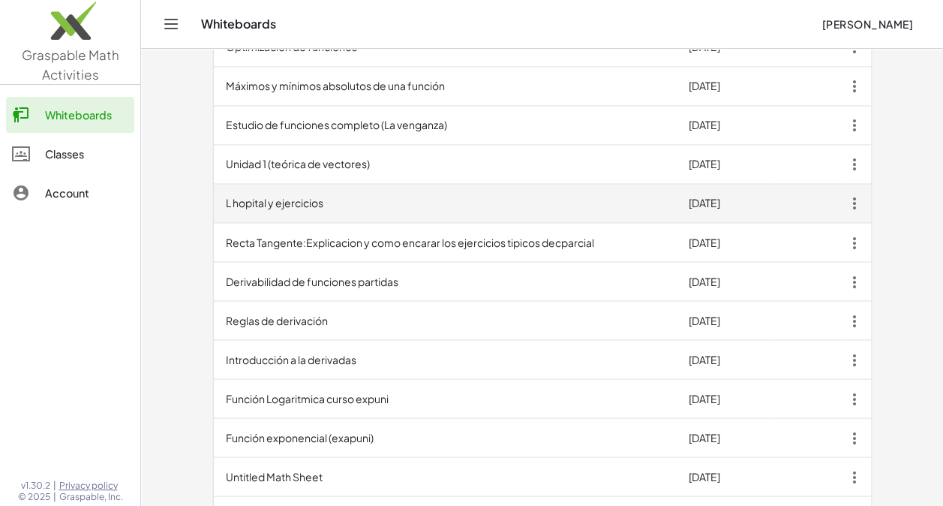
click at [327, 189] on td "L hopital y ejercicios" at bounding box center [445, 203] width 463 height 39
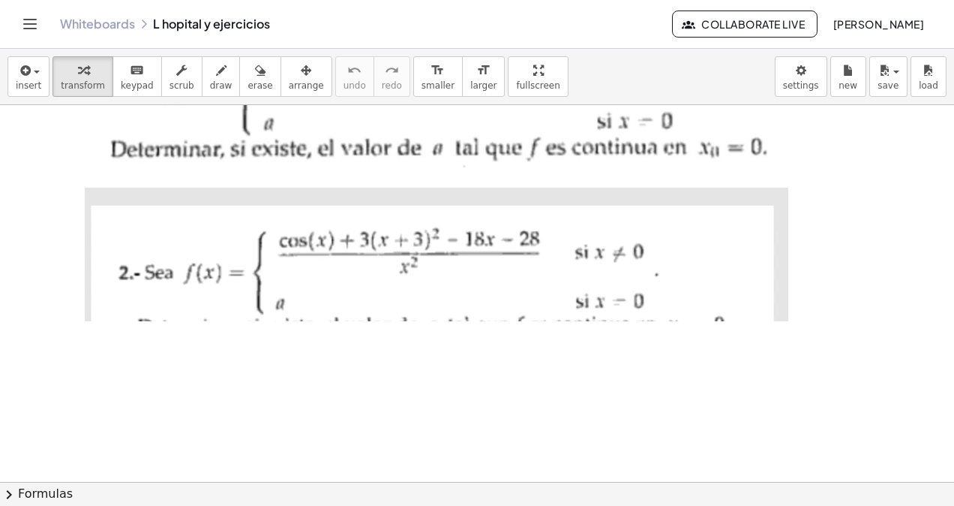
scroll to position [5626, 0]
